Goal: Check status: Check status

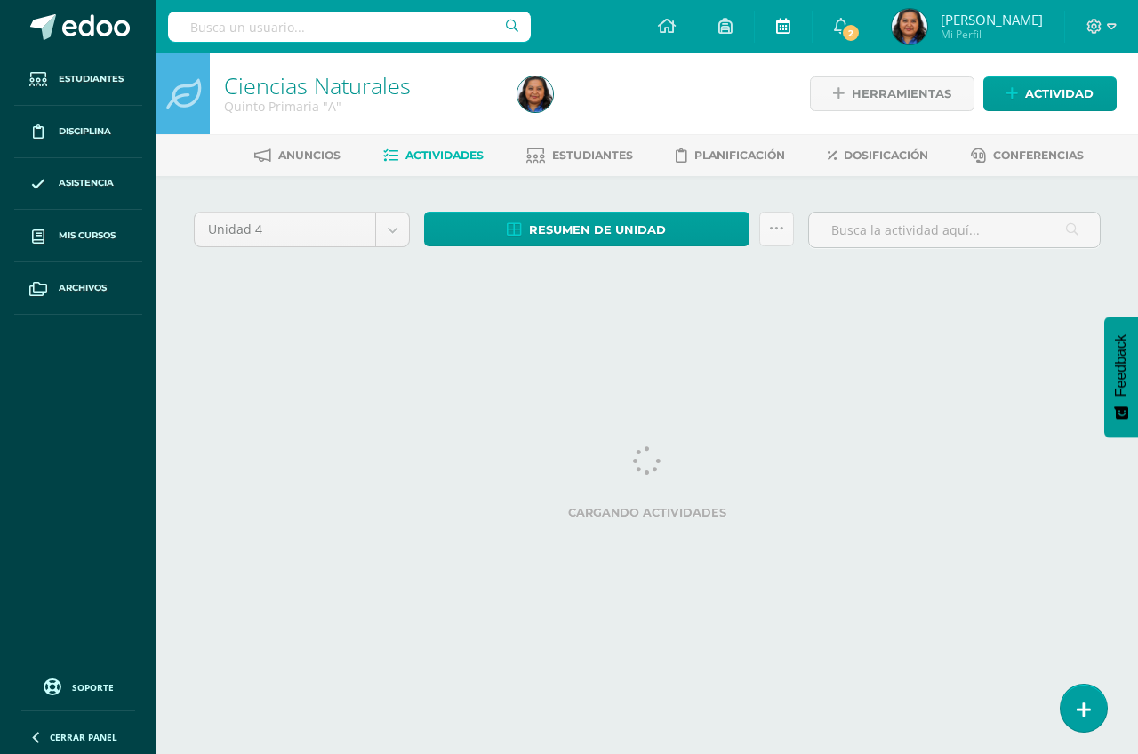
click at [791, 28] on icon at bounding box center [783, 26] width 14 height 16
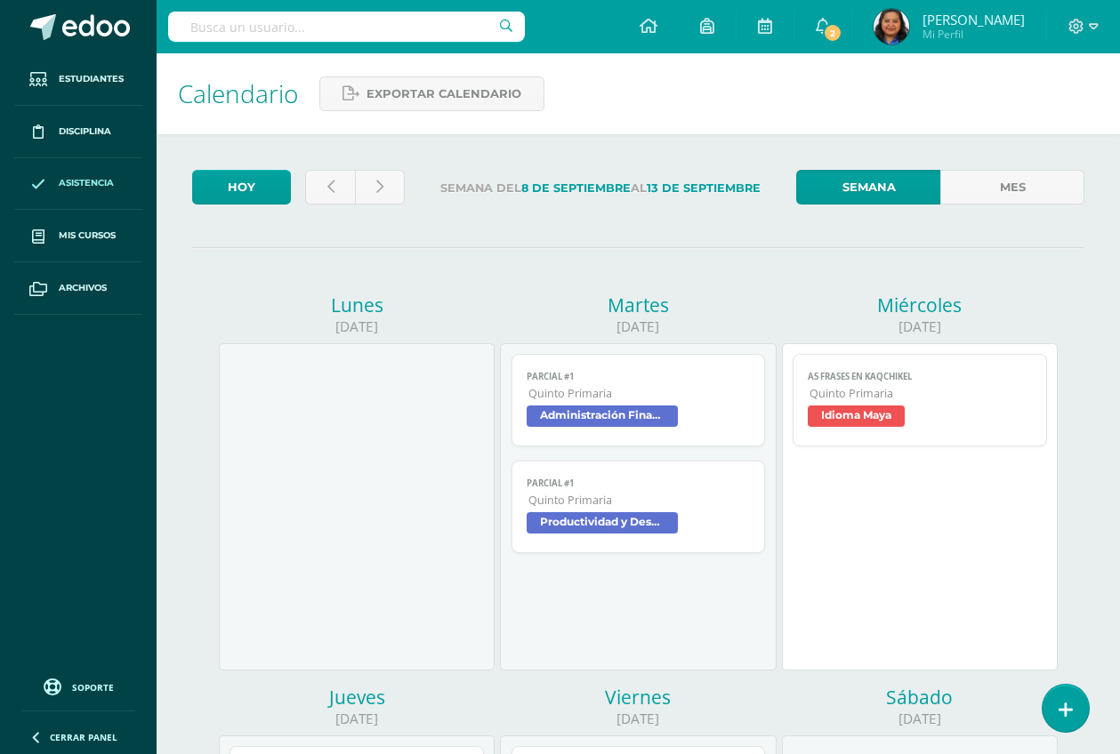
click at [75, 189] on span "Asistencia" at bounding box center [86, 183] width 55 height 14
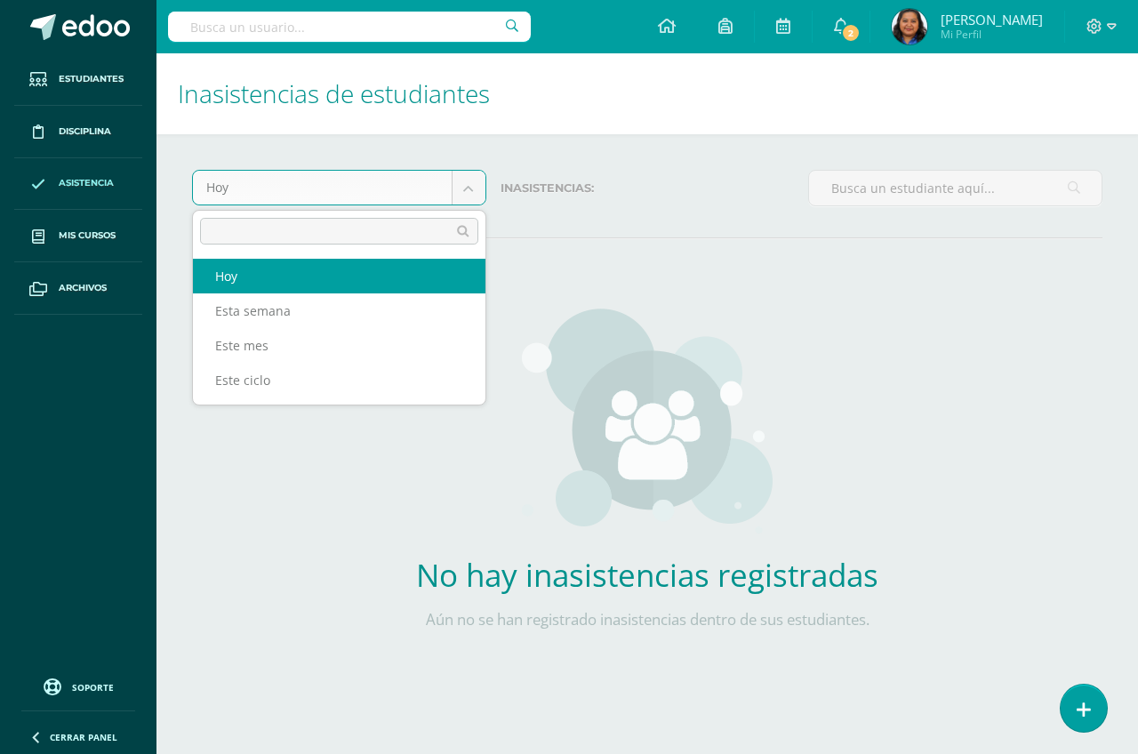
click at [463, 192] on body "Estudiantes Disciplina Asistencia Mis cursos Archivos Soporte Centro de ayuda Ú…" at bounding box center [569, 361] width 1138 height 722
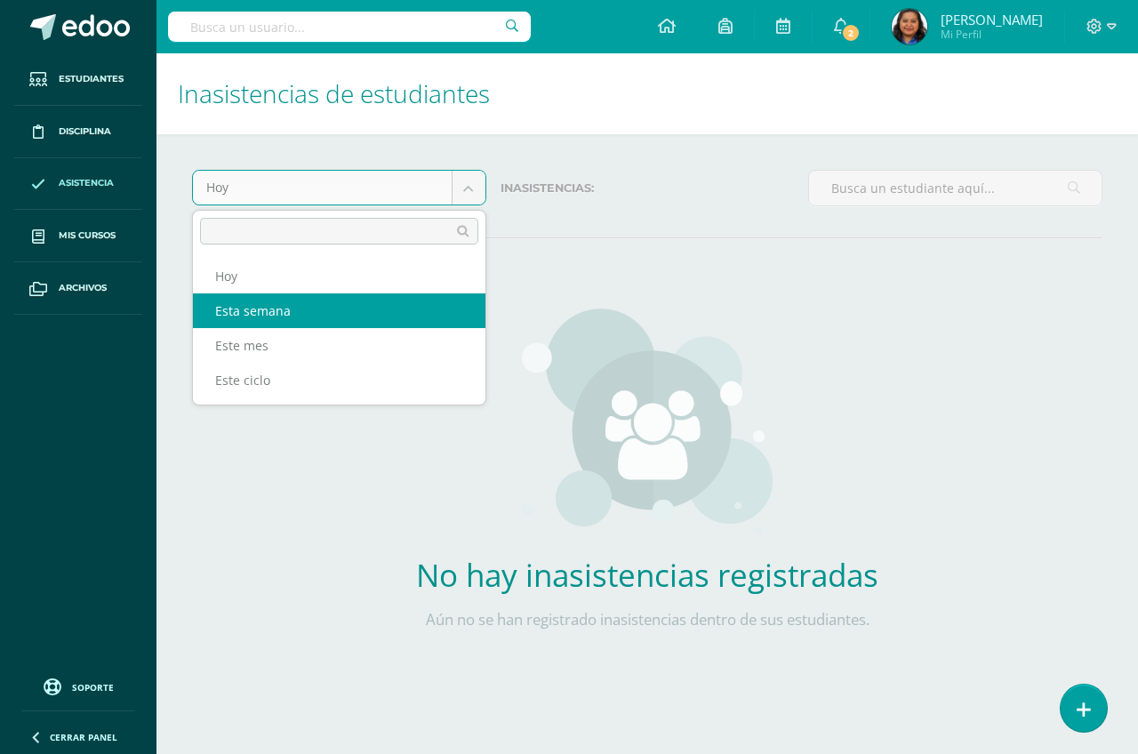
select select "week"
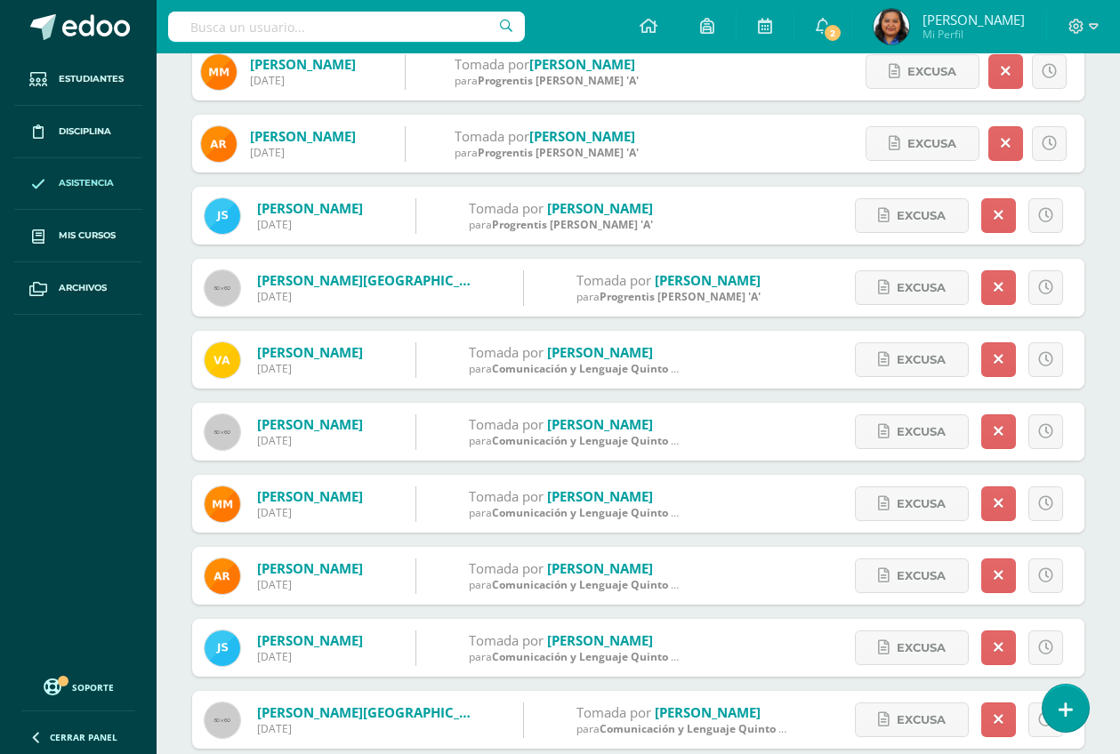
scroll to position [960, 0]
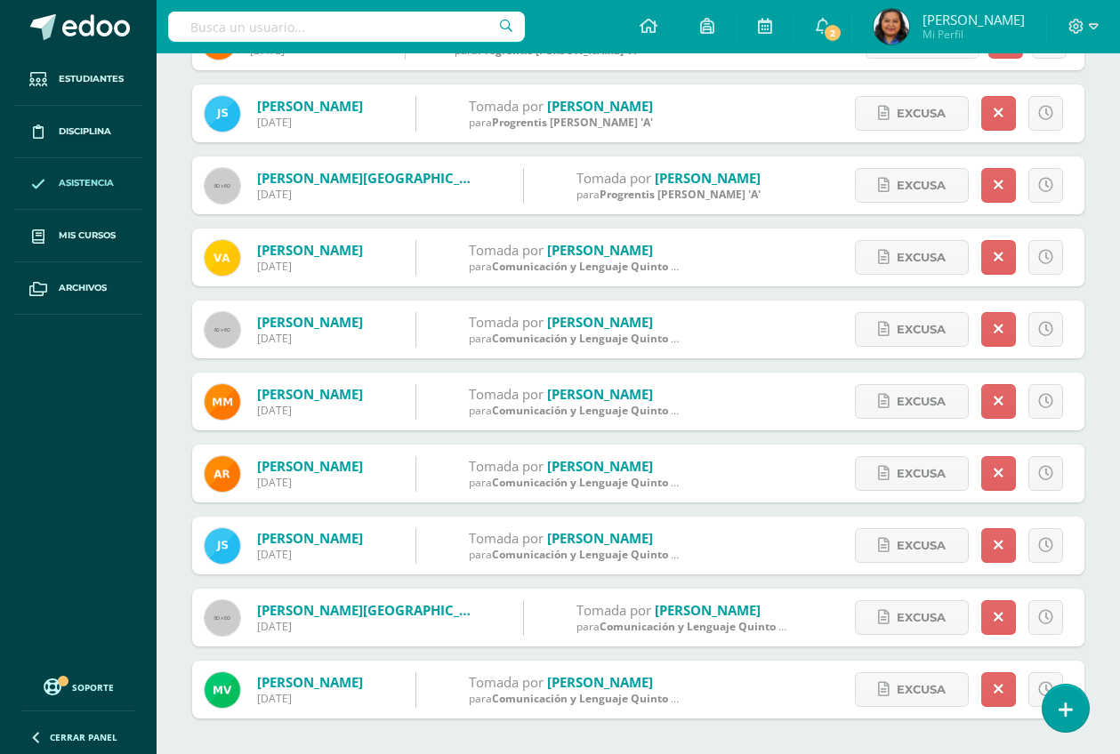
click at [792, 151] on div "Tomadas en mi área Alvarez, Allan 09/09/2025 Tomada por Recinos, Dorcas para Co…" at bounding box center [638, 15] width 892 height 1405
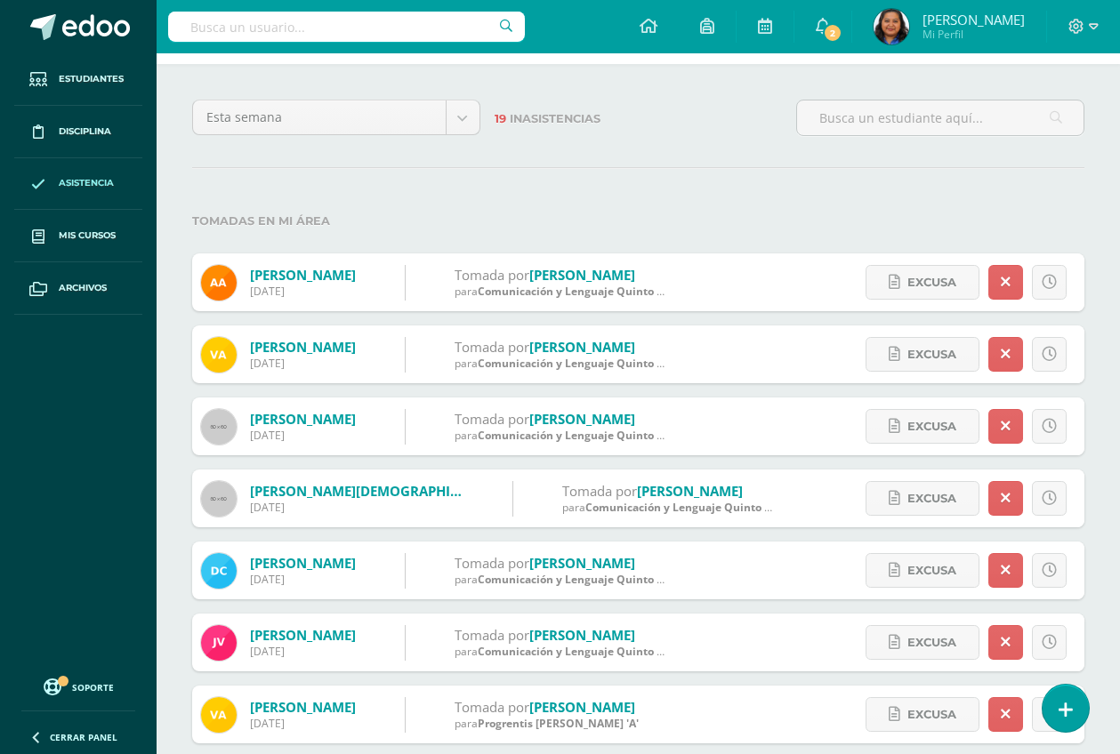
scroll to position [0, 0]
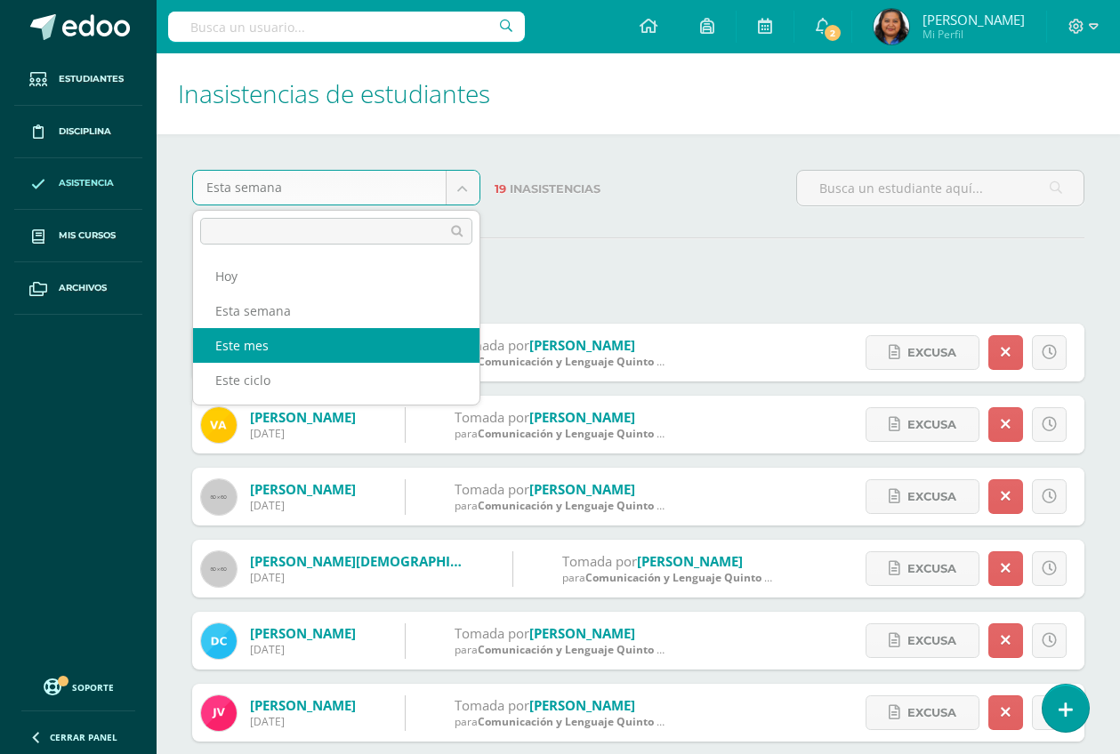
select select "month"
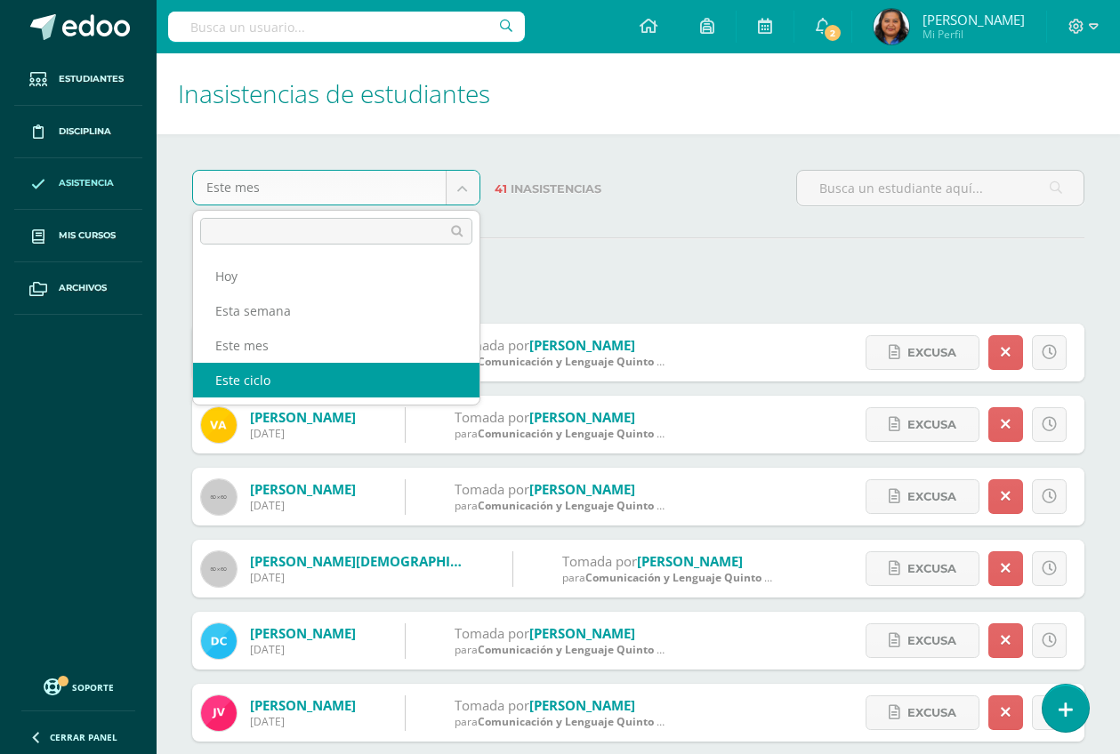
select select "cycle"
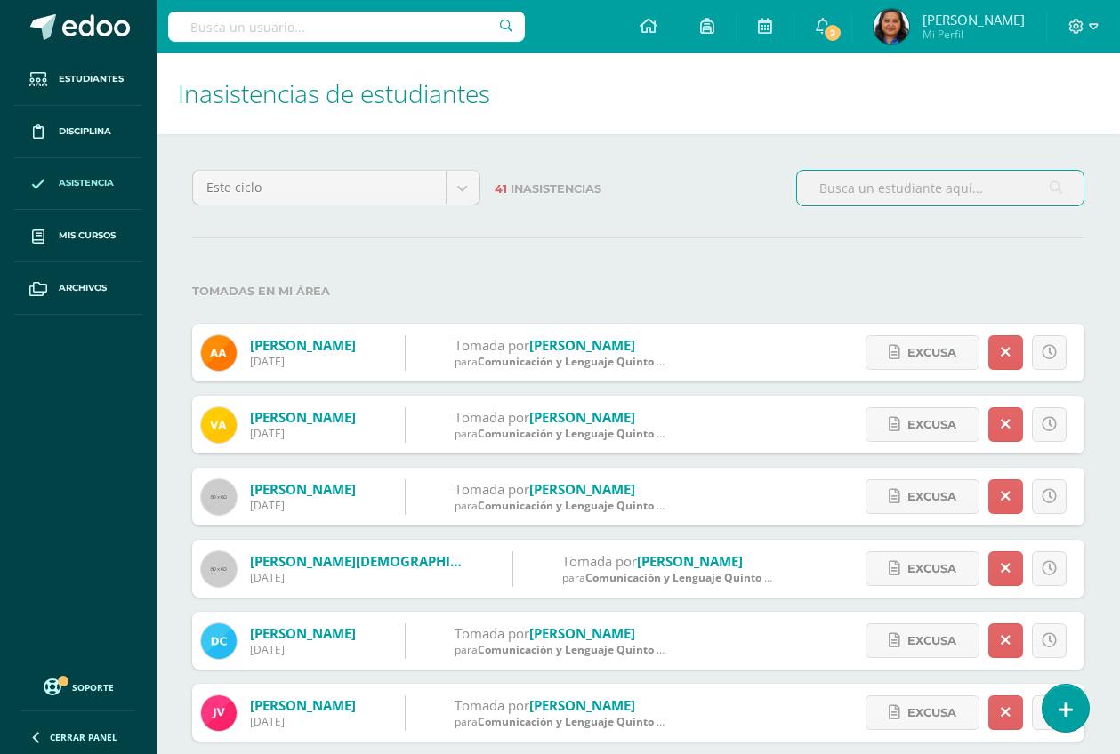
click at [879, 188] on input "text" at bounding box center [940, 188] width 286 height 35
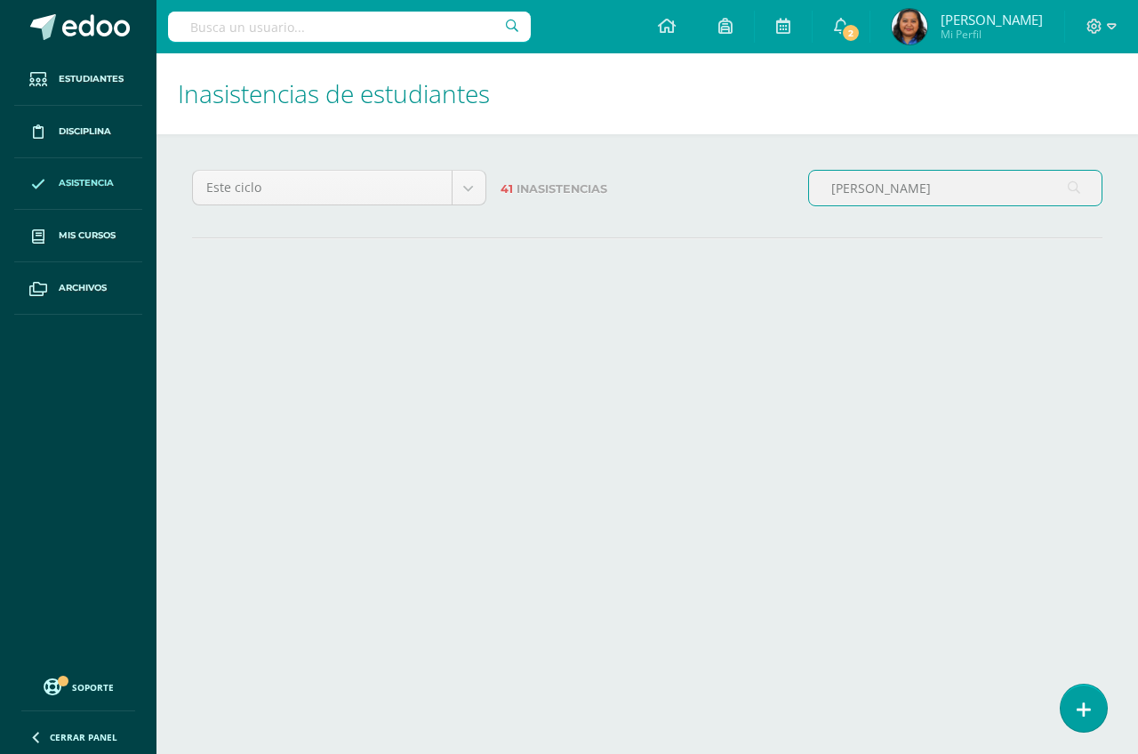
type input "Mancilla"
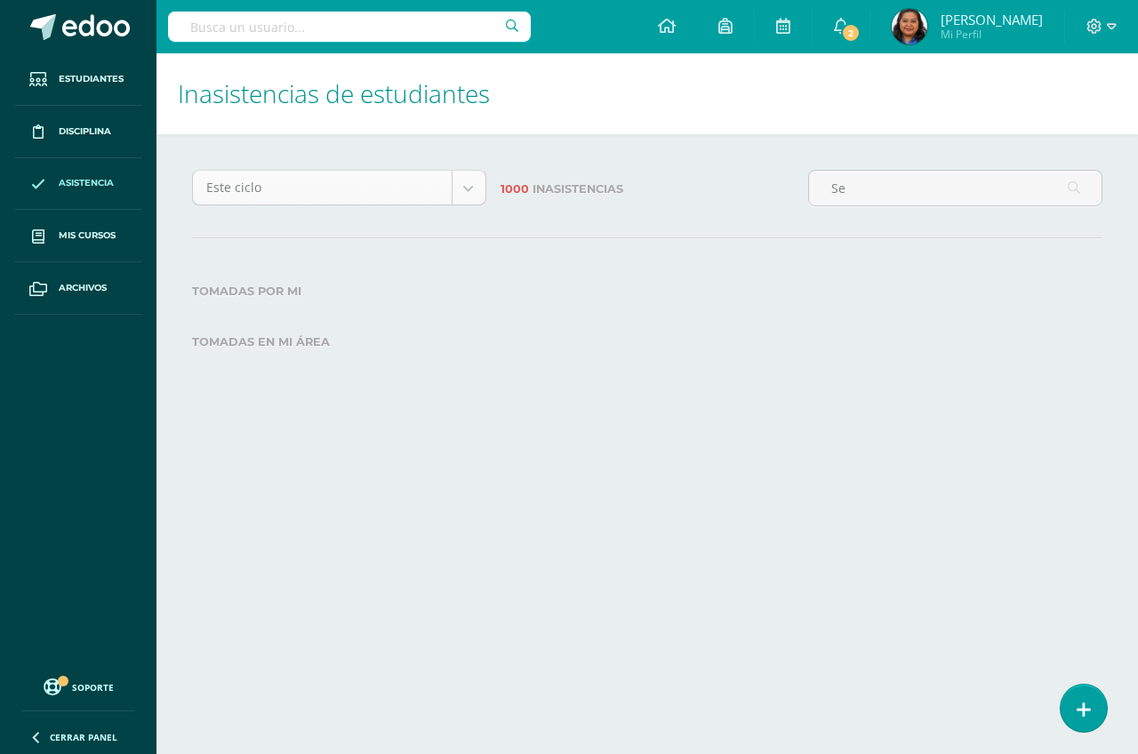
type input "S"
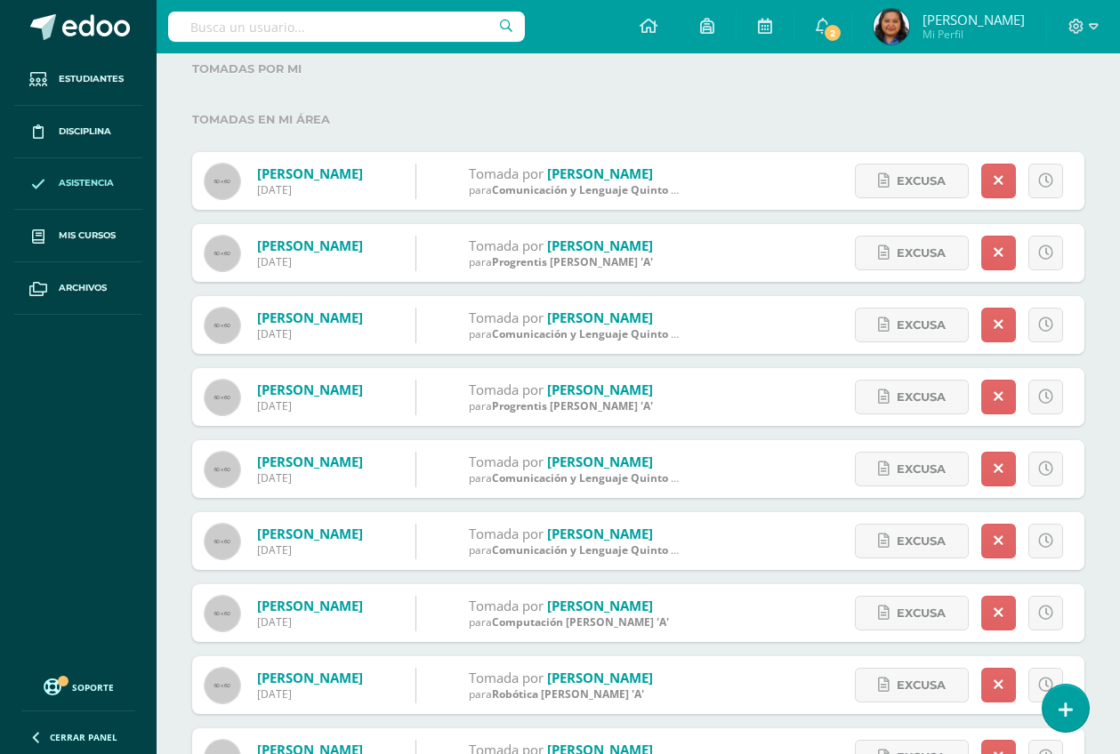
scroll to position [334, 0]
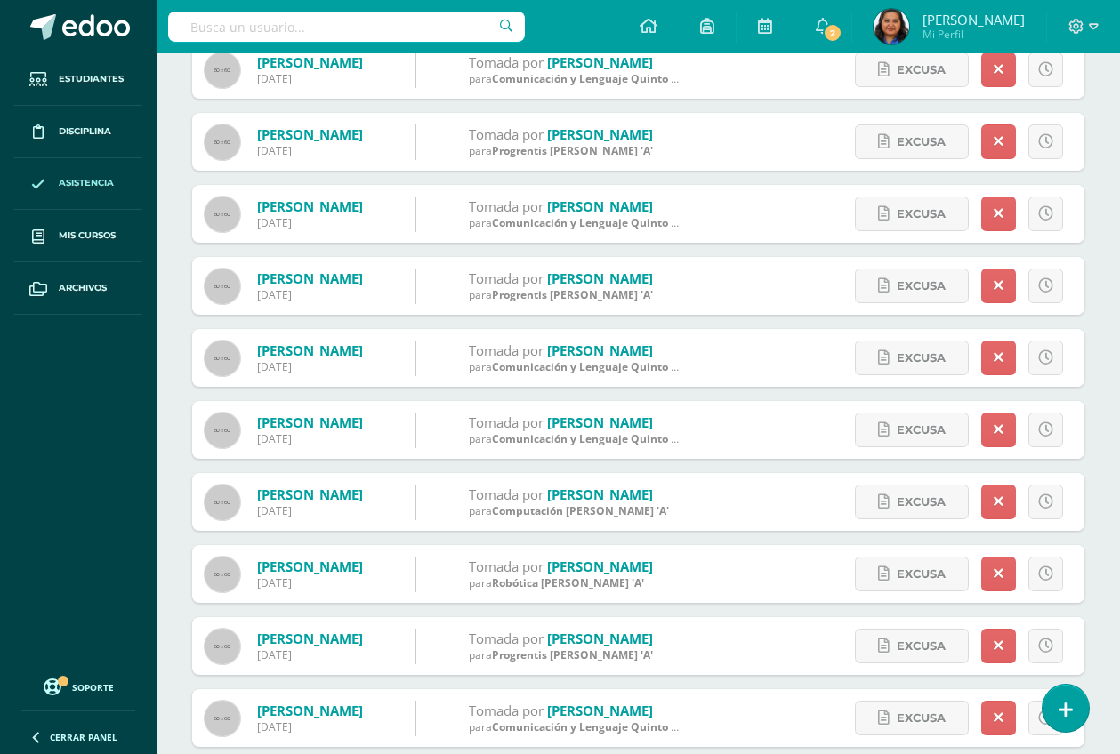
type input "sebastian"
